Goal: Information Seeking & Learning: Find specific fact

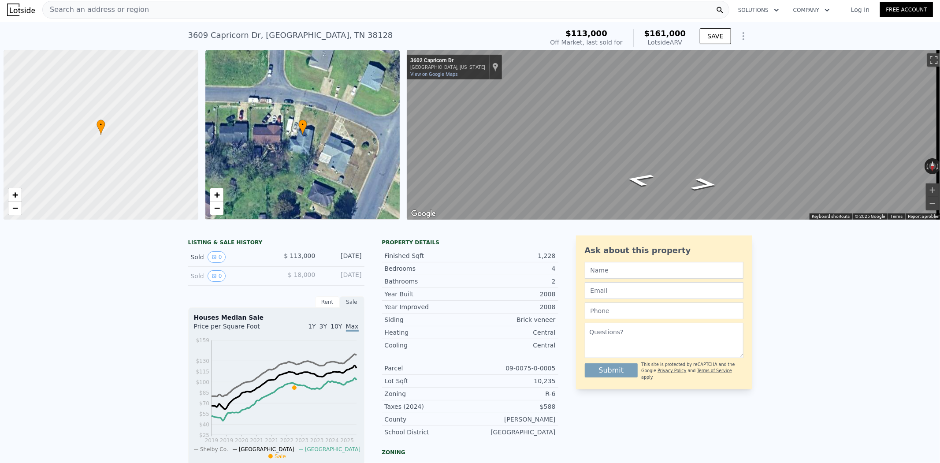
scroll to position [0, 3]
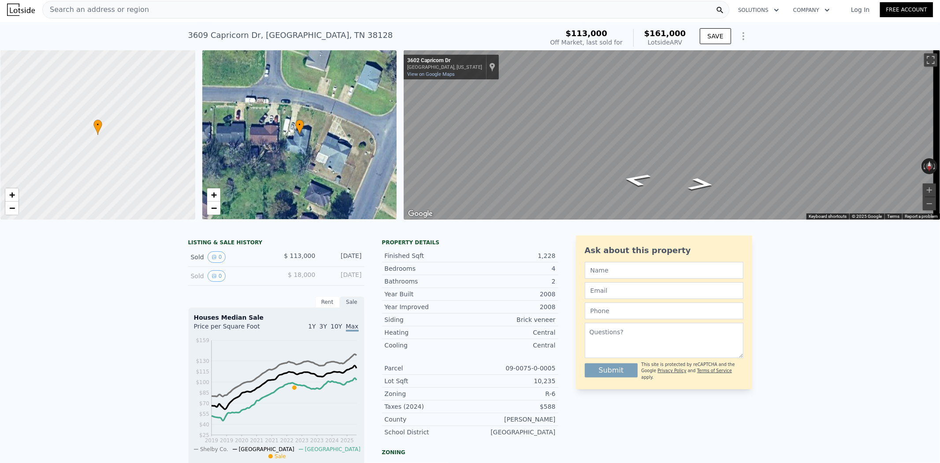
click at [111, 11] on span "Search an address or region" at bounding box center [96, 9] width 106 height 11
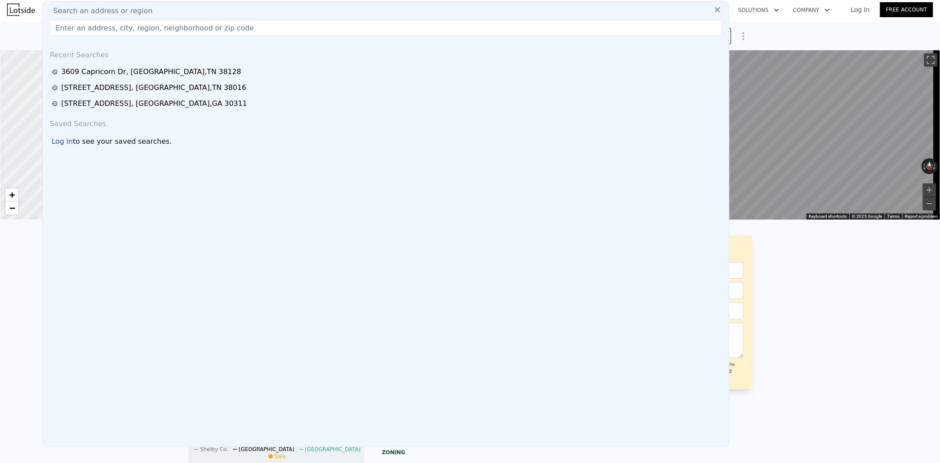
click at [111, 33] on input "text" at bounding box center [386, 28] width 672 height 16
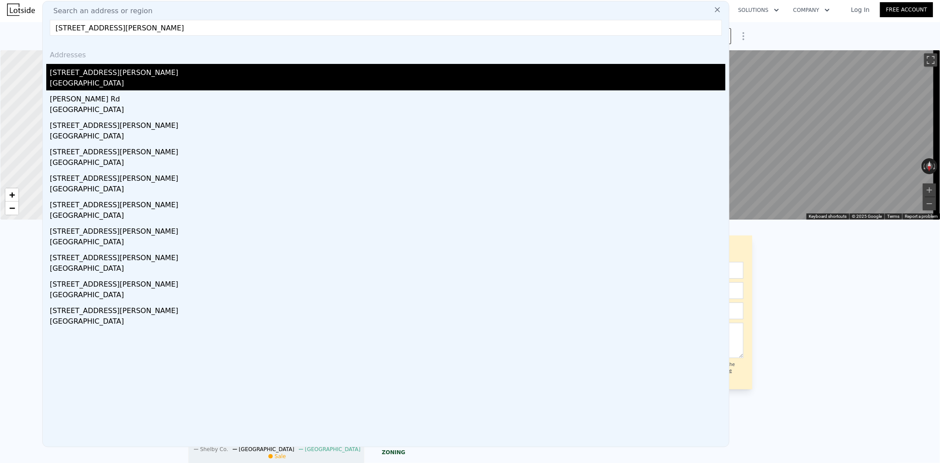
type input "124 Grady Polk Rd, Winter Haven, FL 33880"
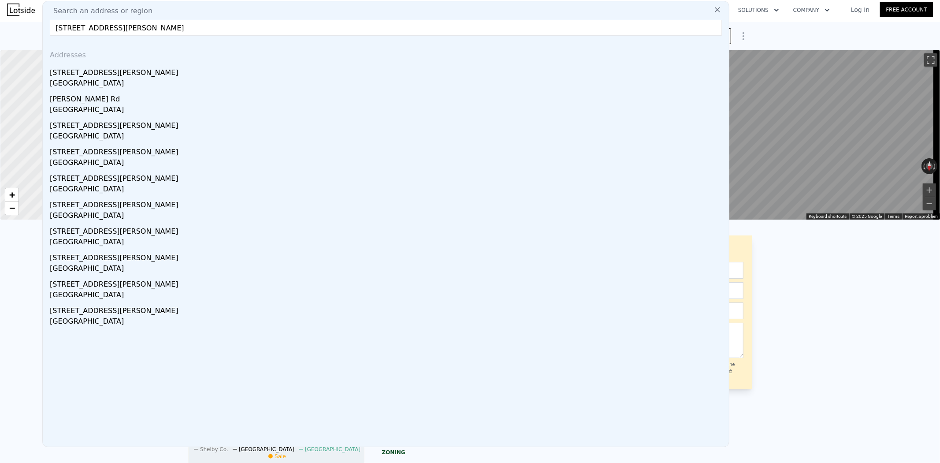
drag, startPoint x: 97, startPoint y: 72, endPoint x: 108, endPoint y: 324, distance: 251.9
click at [97, 72] on div "124 Grady Polk Rd" at bounding box center [388, 71] width 676 height 14
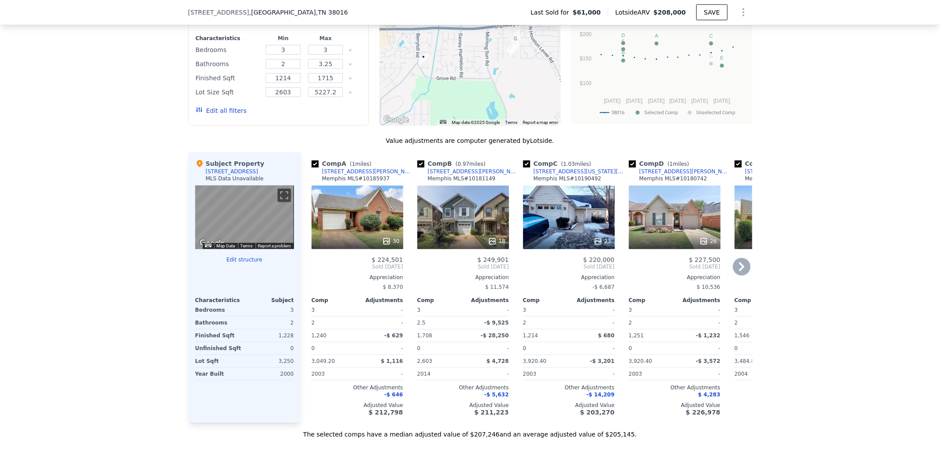
scroll to position [633, 0]
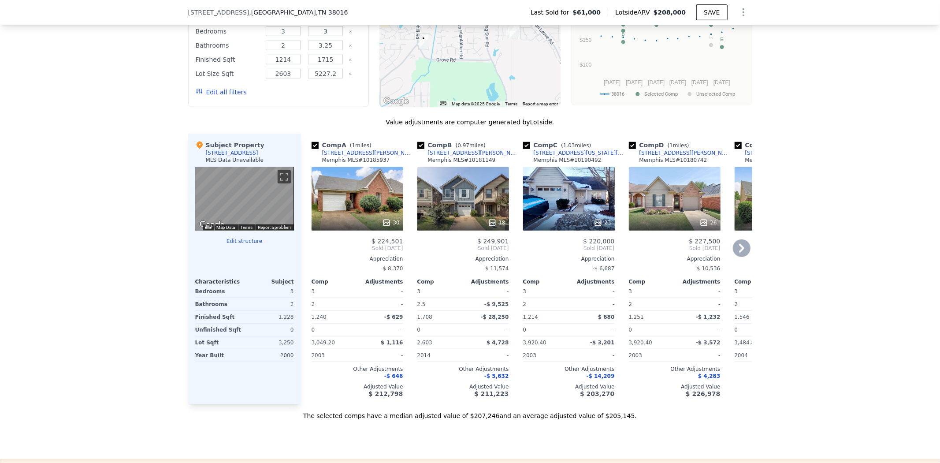
click at [349, 195] on div "30" at bounding box center [358, 198] width 92 height 63
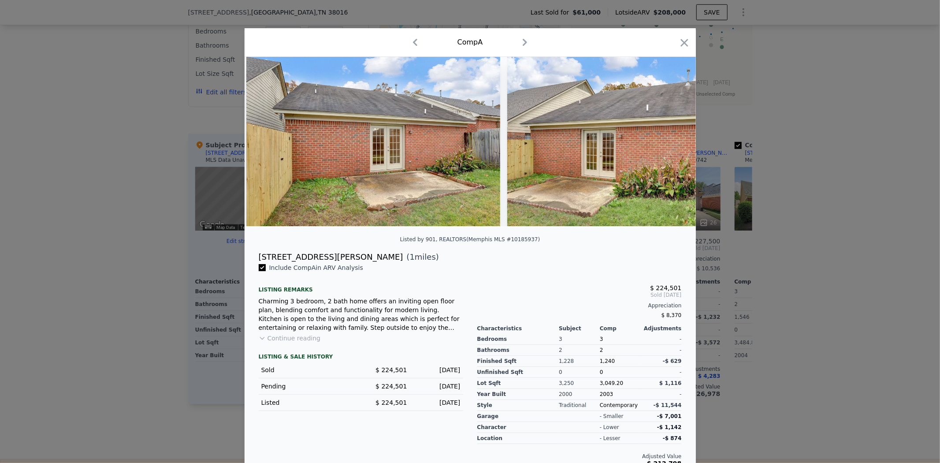
scroll to position [0, 7371]
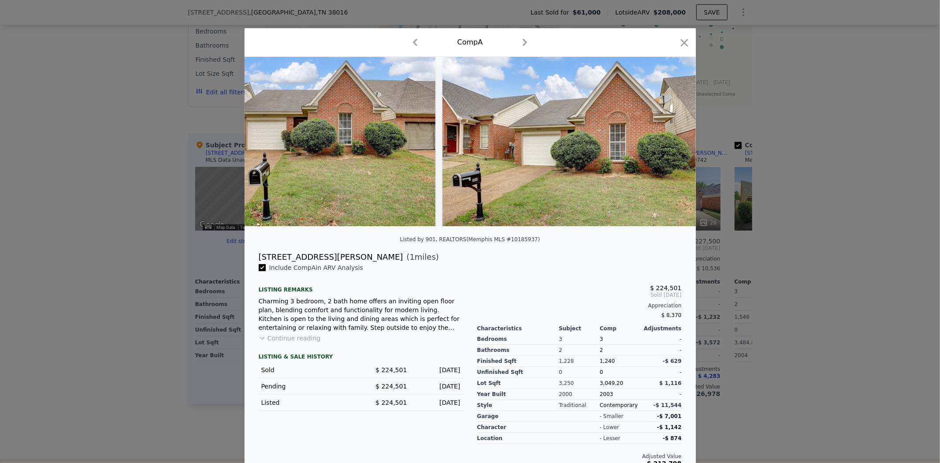
click at [95, 307] on div at bounding box center [470, 231] width 940 height 463
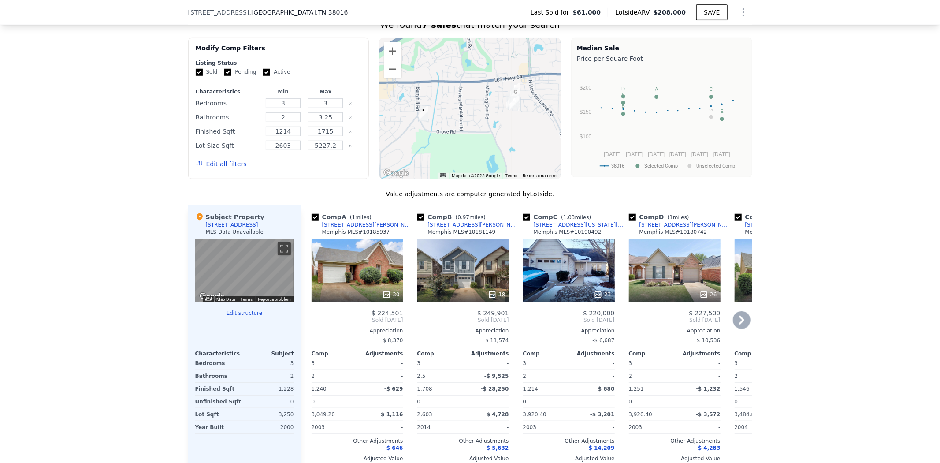
scroll to position [584, 0]
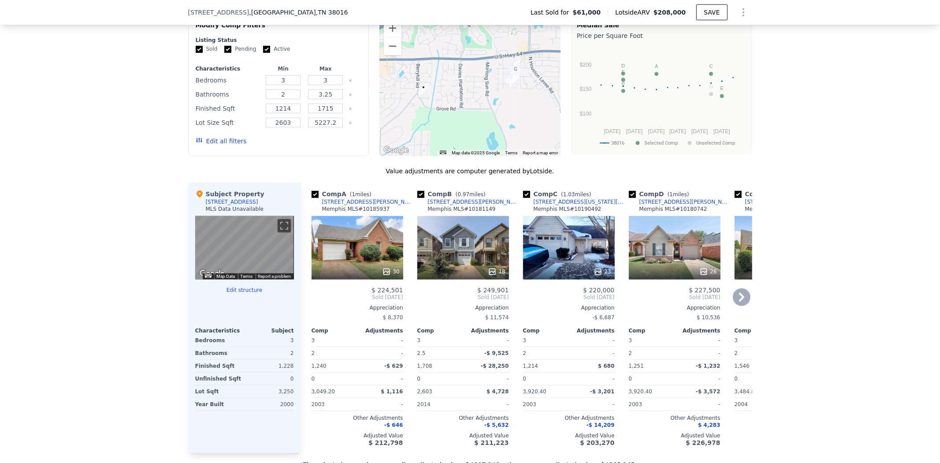
click at [352, 205] on div "[STREET_ADDRESS][PERSON_NAME]" at bounding box center [368, 201] width 92 height 7
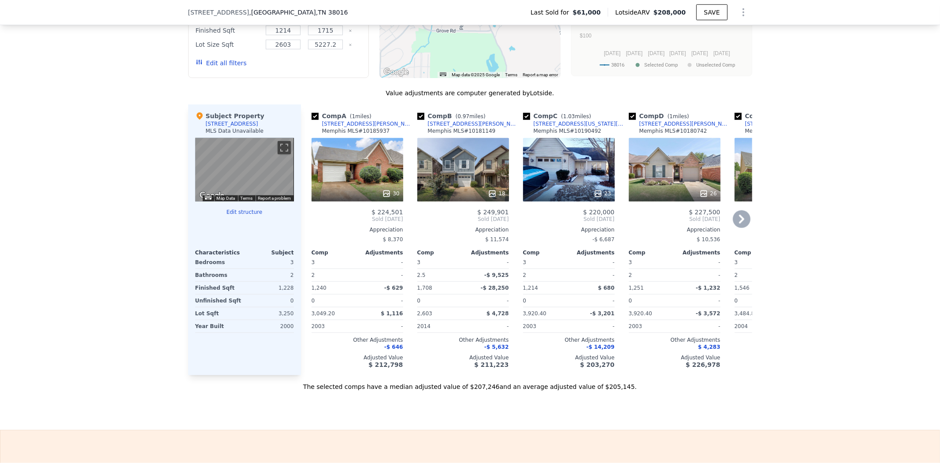
scroll to position [682, 0]
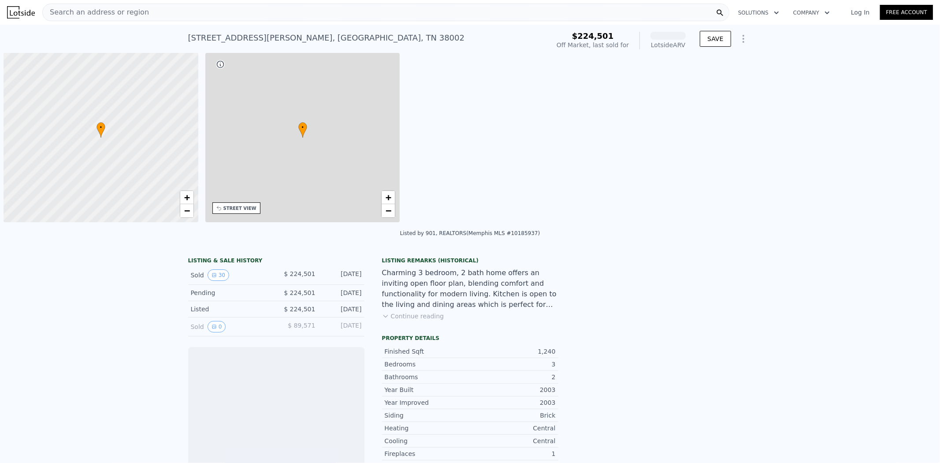
scroll to position [0, 3]
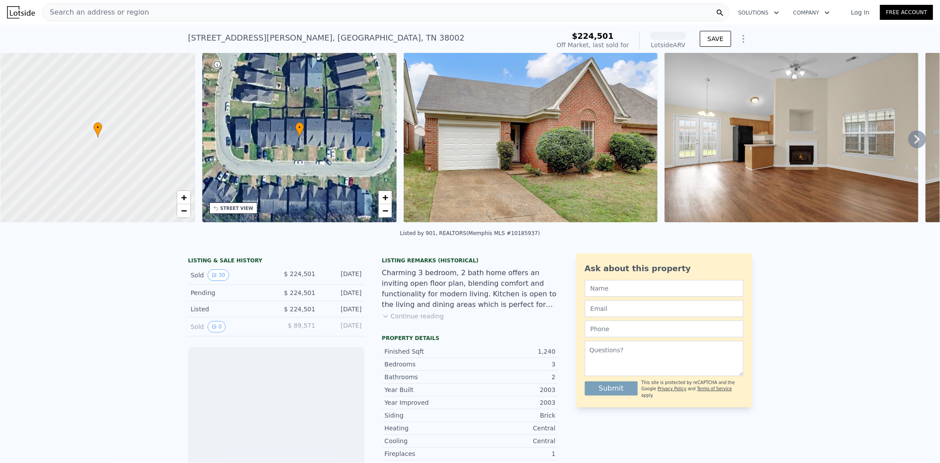
click at [225, 29] on div "9840 Maggie Woods Ln , Memphis , TN 38002 Sold Jan 2025 for $224,501 (~ARV )" at bounding box center [367, 40] width 358 height 25
click at [227, 34] on div "9840 Maggie Woods Ln , Memphis , TN 38002" at bounding box center [326, 38] width 277 height 12
click at [227, 35] on div "9840 Maggie Woods Ln , Memphis , TN 38002" at bounding box center [326, 38] width 277 height 12
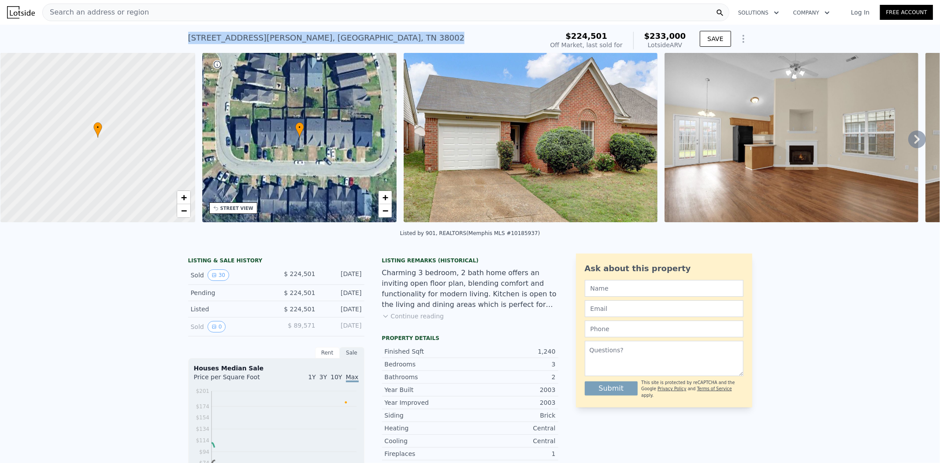
click at [227, 35] on div "9840 Maggie Woods Ln , Memphis , TN 38002" at bounding box center [326, 38] width 277 height 12
copy div "9840 Maggie Woods Ln , Memphis , TN 38002 Sold Jan 2025 for $224,501 (~ARV $233…"
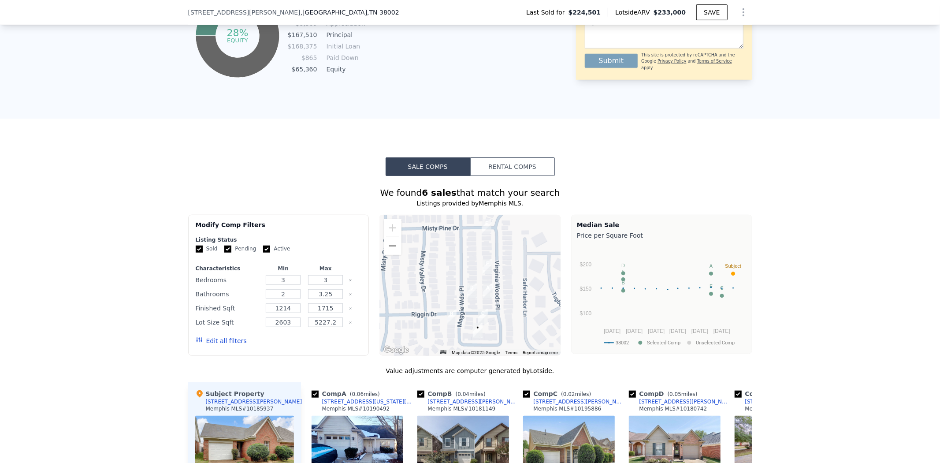
scroll to position [829, 0]
